Goal: Task Accomplishment & Management: Manage account settings

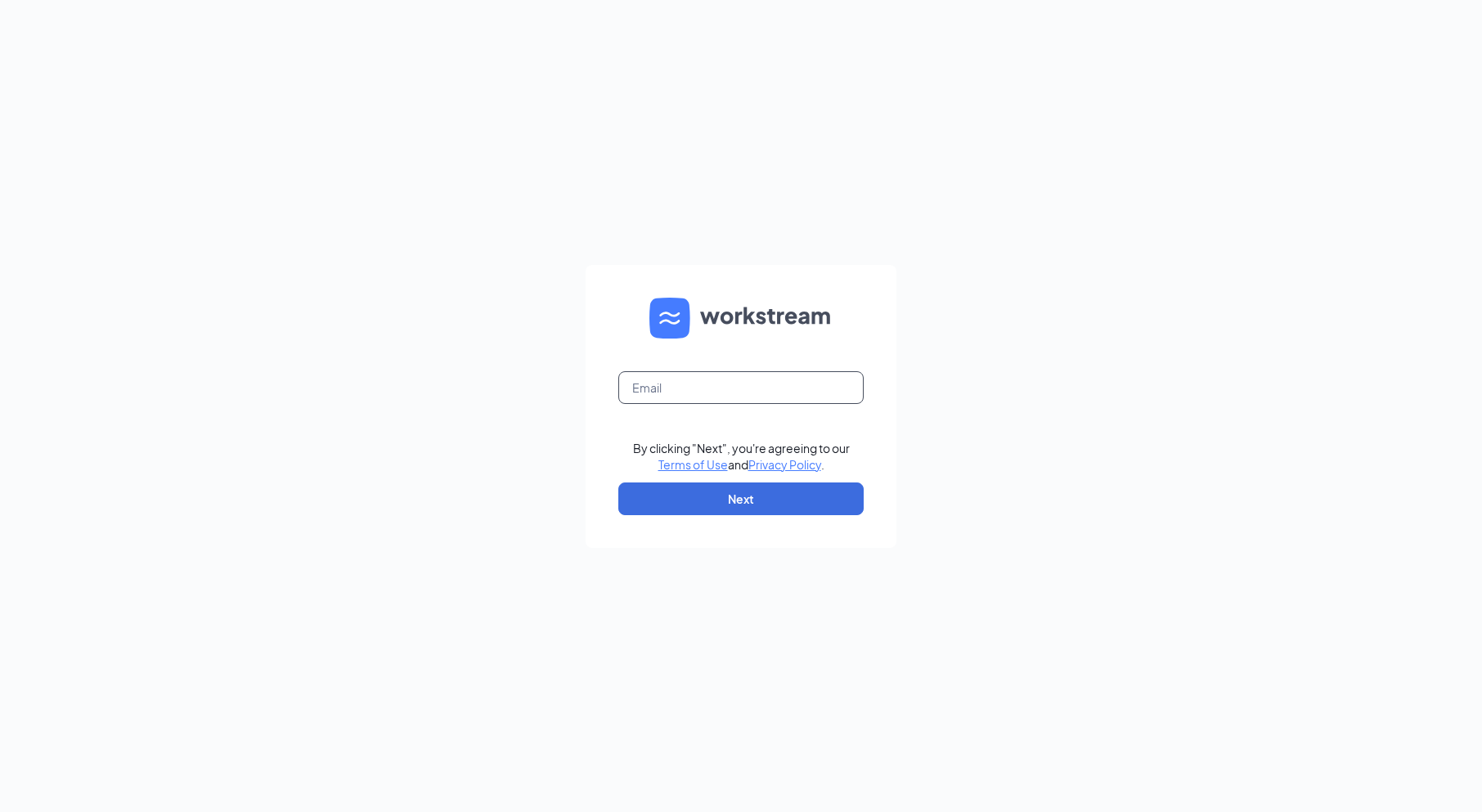
click at [670, 385] on input "text" at bounding box center [741, 387] width 245 height 33
type input "[EMAIL_ADDRESS][DOMAIN_NAME]"
click at [720, 496] on button "Next" at bounding box center [741, 499] width 245 height 33
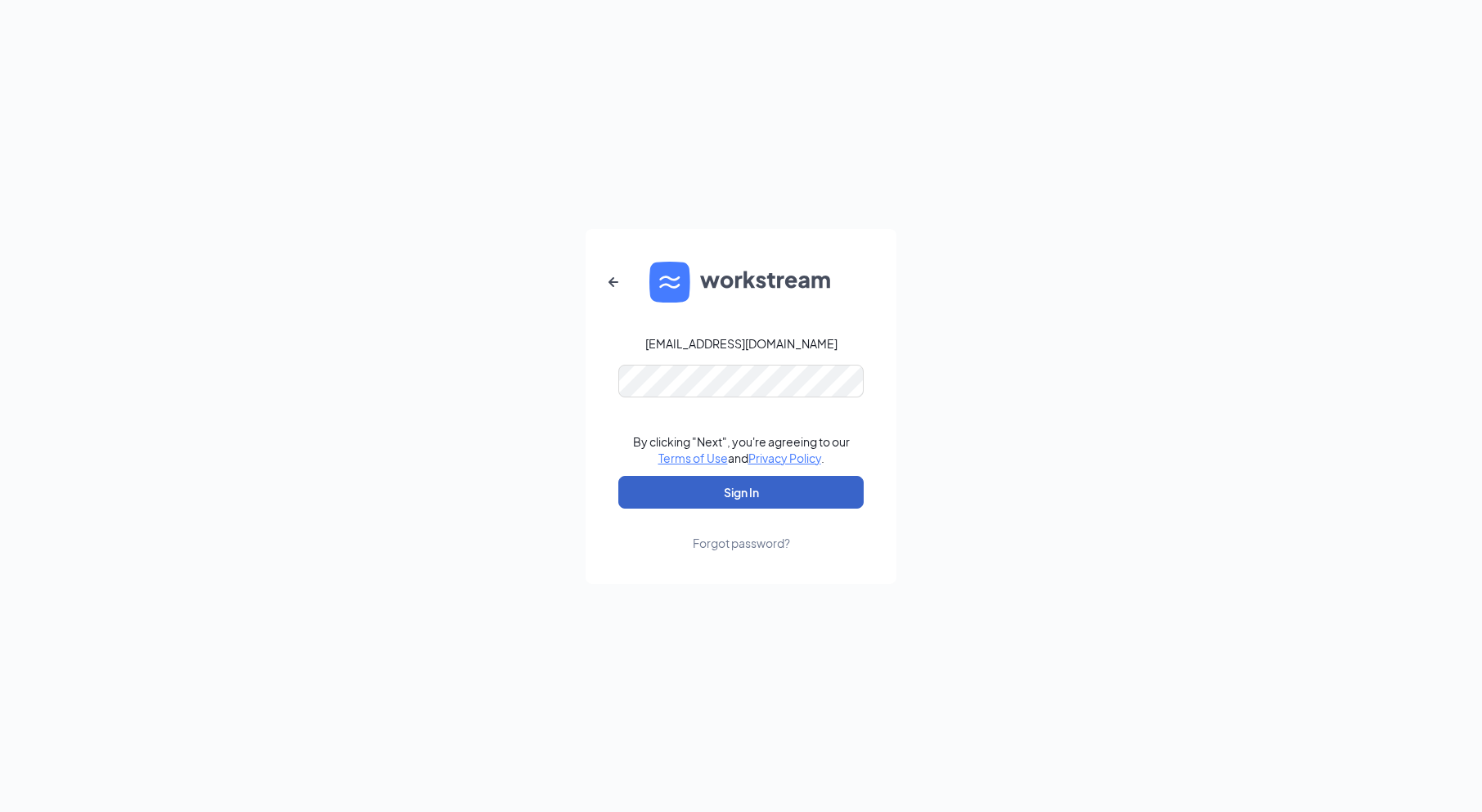
click at [733, 495] on button "Sign In" at bounding box center [741, 492] width 245 height 33
